Goal: Transaction & Acquisition: Purchase product/service

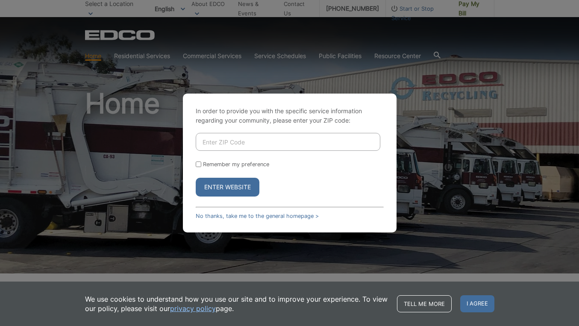
click at [241, 141] on input "Enter ZIP Code" at bounding box center [288, 142] width 185 height 18
type input "92107"
click at [218, 189] on button "Enter Website" at bounding box center [228, 187] width 64 height 19
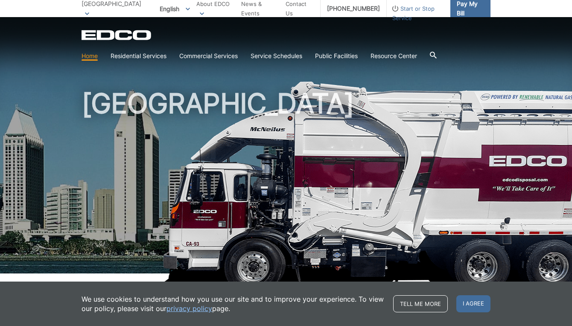
click at [478, 6] on span "Pay My Bill" at bounding box center [470, 8] width 27 height 19
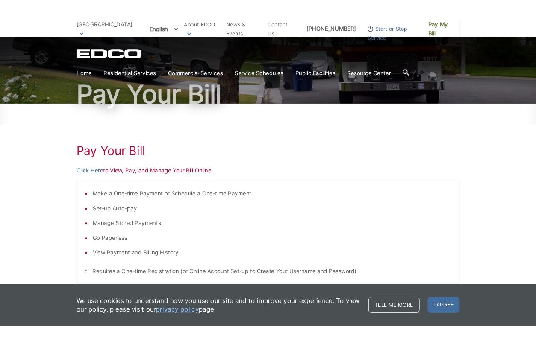
scroll to position [128, 0]
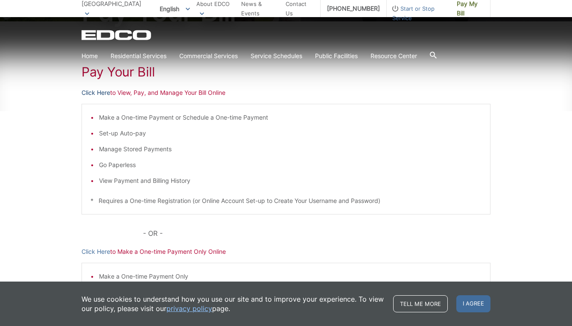
click at [99, 91] on link "Click Here" at bounding box center [96, 92] width 29 height 9
